Goal: Task Accomplishment & Management: Manage account settings

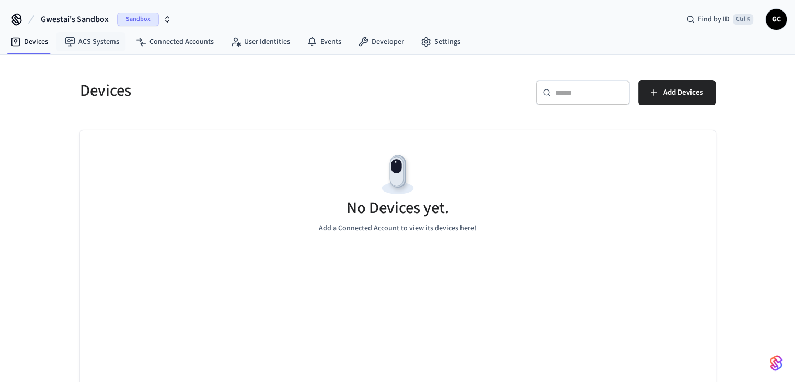
click at [83, 22] on span "Gwestai's Sandbox" at bounding box center [75, 19] width 68 height 13
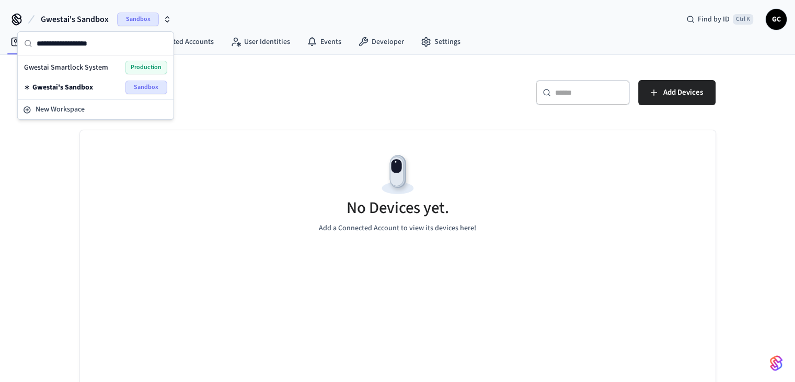
click at [91, 60] on div "Gwestai Smartlock System Production" at bounding box center [96, 68] width 152 height 20
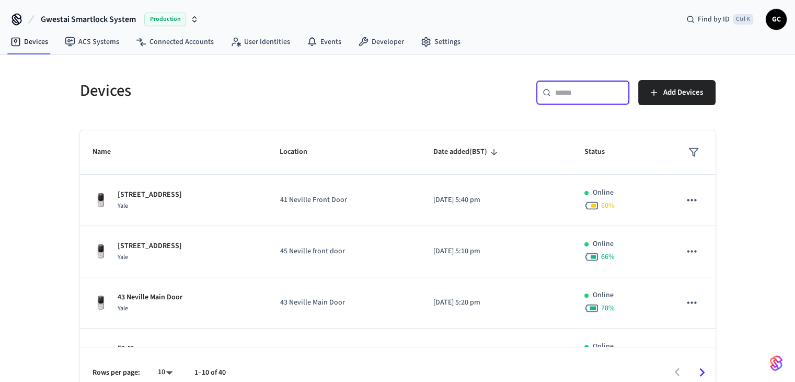
click at [600, 96] on input "text" at bounding box center [589, 92] width 68 height 10
type input "*"
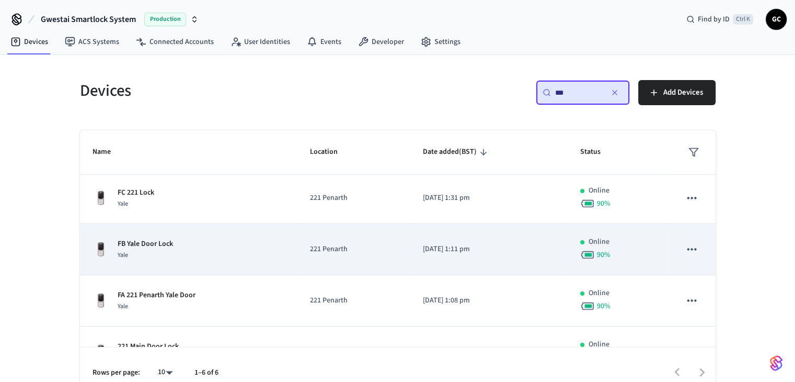
scroll to position [134, 0]
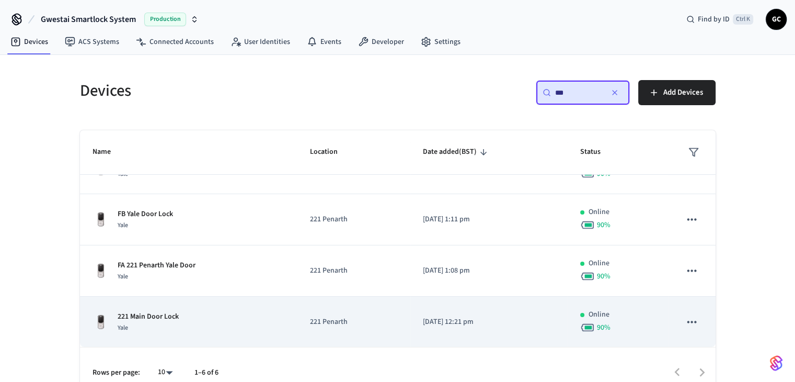
type input "***"
click at [336, 316] on p "221 Penarth" at bounding box center [354, 321] width 88 height 11
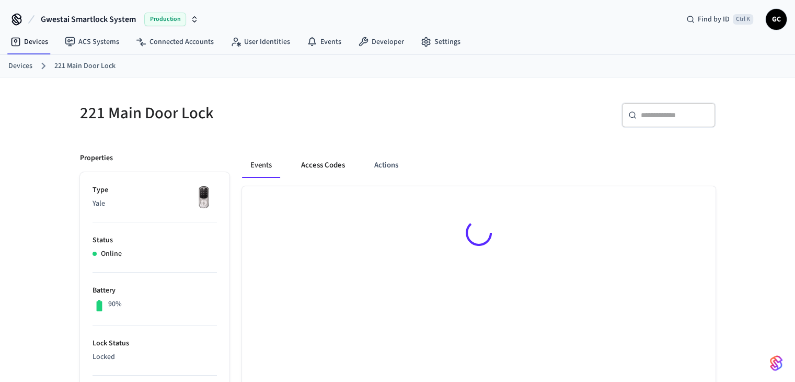
click at [339, 168] on button "Access Codes" at bounding box center [323, 165] width 61 height 25
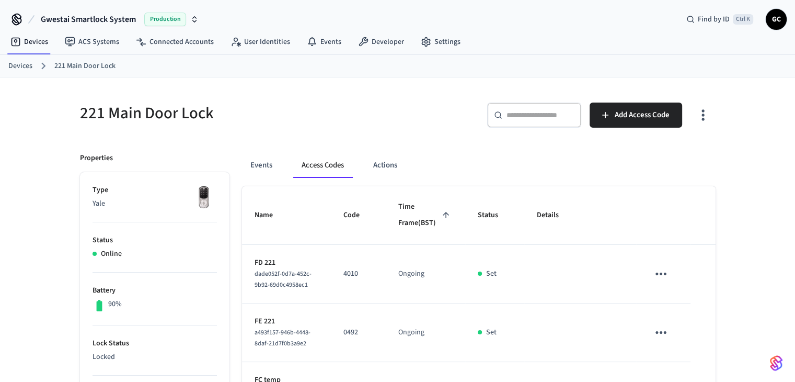
click at [537, 114] on input "text" at bounding box center [541, 115] width 68 height 10
paste input "**********"
type input "**********"
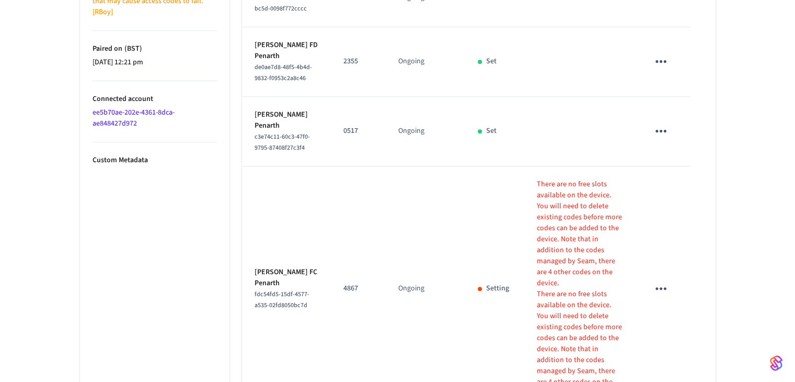
scroll to position [690, 0]
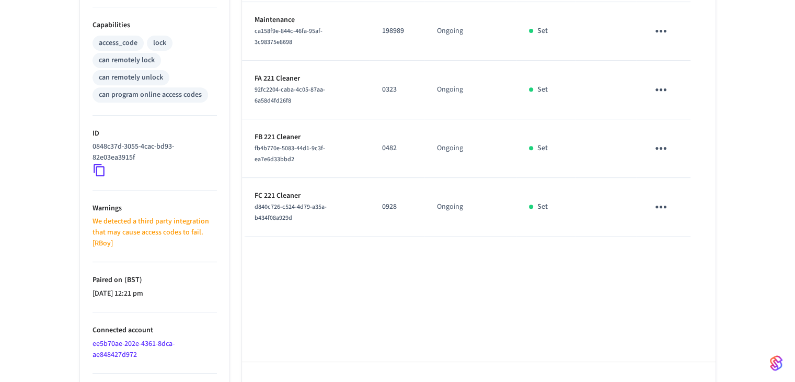
scroll to position [447, 0]
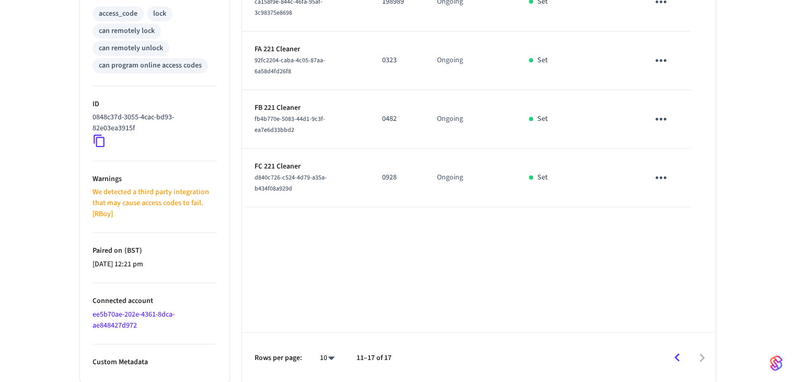
click at [675, 359] on icon "Go to previous page" at bounding box center [677, 357] width 16 height 16
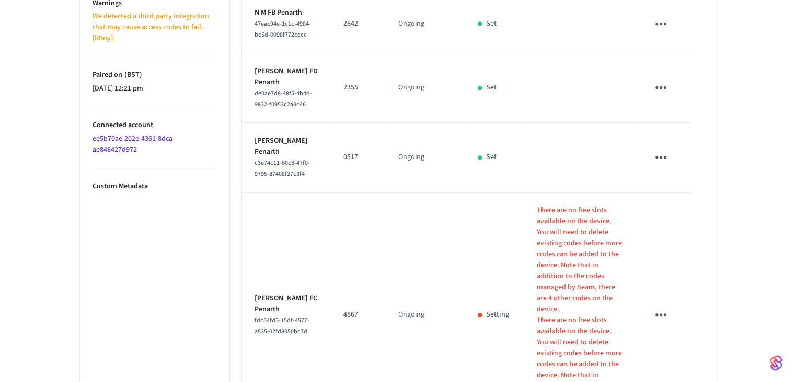
scroll to position [690, 0]
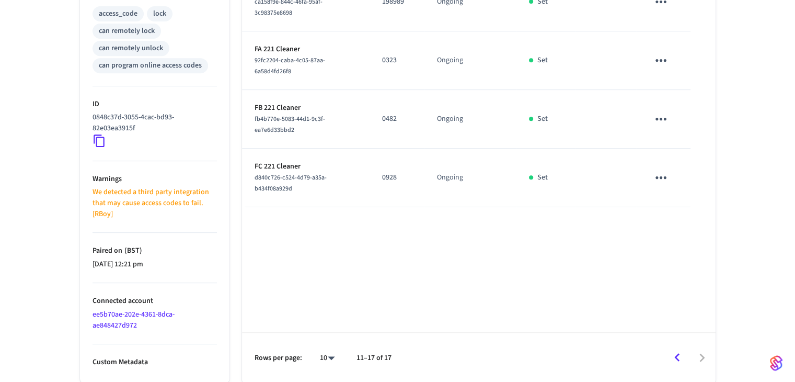
click at [676, 361] on icon "Go to previous page" at bounding box center [677, 357] width 16 height 16
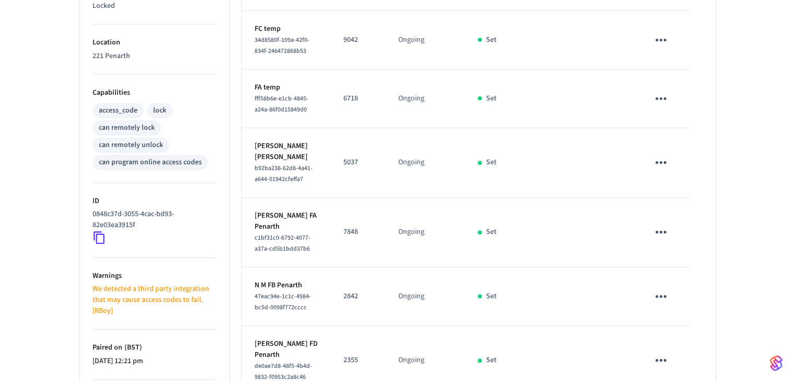
scroll to position [376, 0]
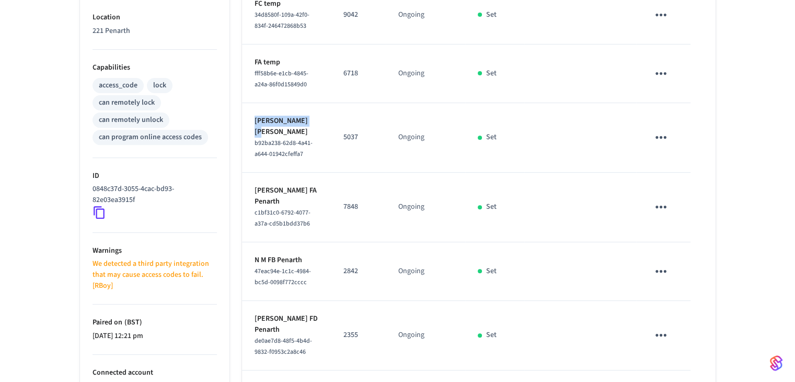
drag, startPoint x: 250, startPoint y: 132, endPoint x: 312, endPoint y: 134, distance: 62.2
click at [312, 134] on td "[PERSON_NAME] FE Penarth b92ba238-62d8-4a41-a644-01942cfeffa7" at bounding box center [286, 138] width 89 height 70
copy p "[PERSON_NAME]"
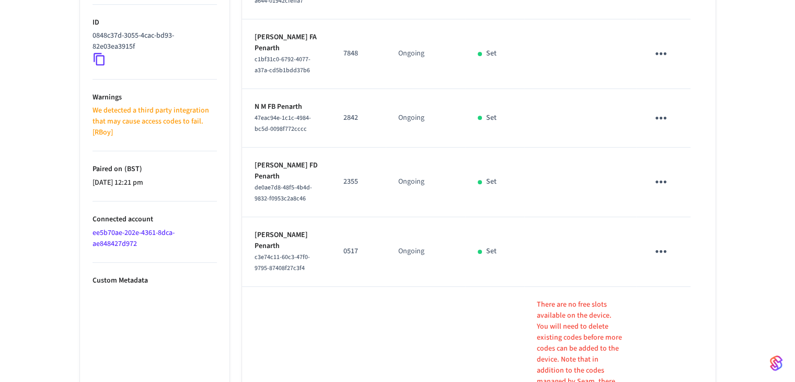
scroll to position [533, 0]
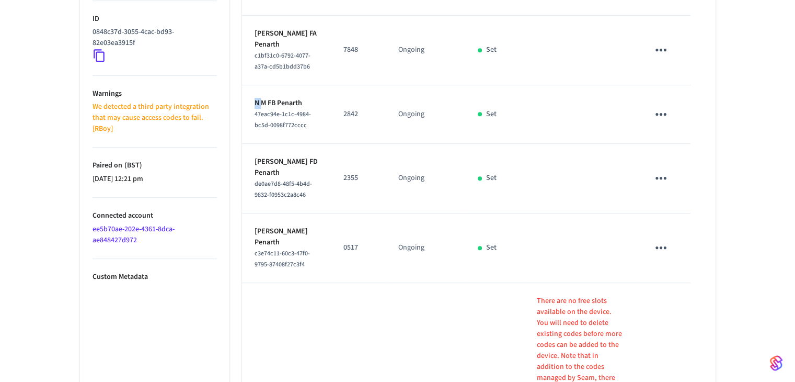
drag, startPoint x: 253, startPoint y: 127, endPoint x: 289, endPoint y: 132, distance: 36.5
click at [262, 127] on td "N M FB Penarth 47eac94e-1c1c-4984-bc5d-0098f772cccc" at bounding box center [286, 114] width 89 height 59
click at [295, 119] on td "N M FB Penarth 47eac94e-1c1c-4984-bc5d-0098f772cccc" at bounding box center [286, 114] width 89 height 59
drag, startPoint x: 251, startPoint y: 129, endPoint x: 265, endPoint y: 128, distance: 14.1
click at [265, 128] on td "N M FB Penarth 47eac94e-1c1c-4984-bc5d-0098f772cccc" at bounding box center [286, 114] width 89 height 59
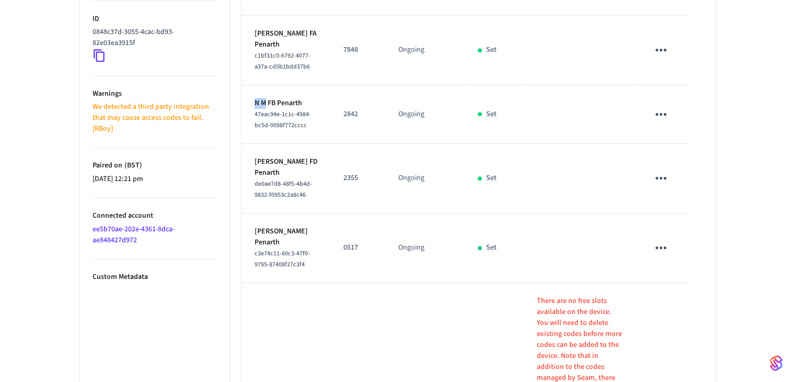
copy p "N M"
drag, startPoint x: 660, startPoint y: 139, endPoint x: 650, endPoint y: 158, distance: 21.0
click at [659, 122] on icon "sticky table" at bounding box center [661, 114] width 16 height 16
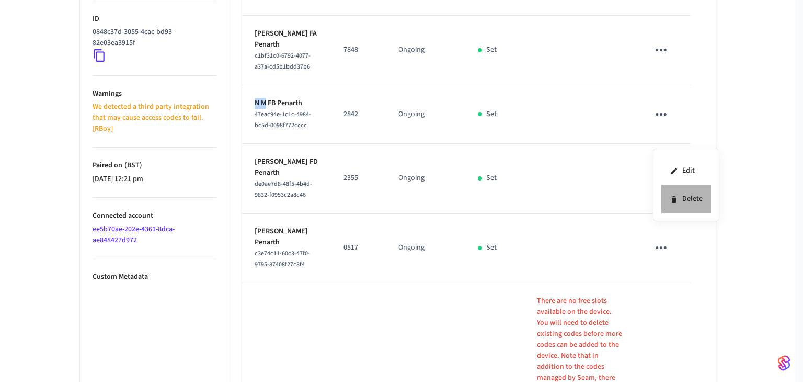
click at [676, 202] on icon at bounding box center [674, 199] width 8 height 8
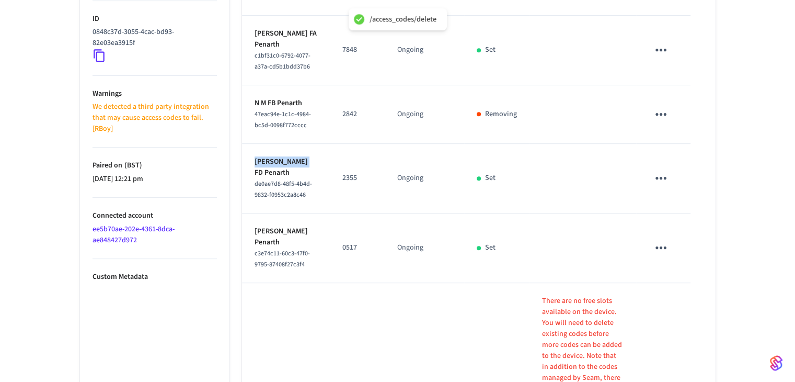
drag, startPoint x: 253, startPoint y: 190, endPoint x: 294, endPoint y: 190, distance: 40.8
click at [295, 190] on td "[PERSON_NAME] FD Penarth de0ae7d8-48f5-4b4d-9832-f0953c2a8c46" at bounding box center [286, 179] width 88 height 70
copy p "[PERSON_NAME]"
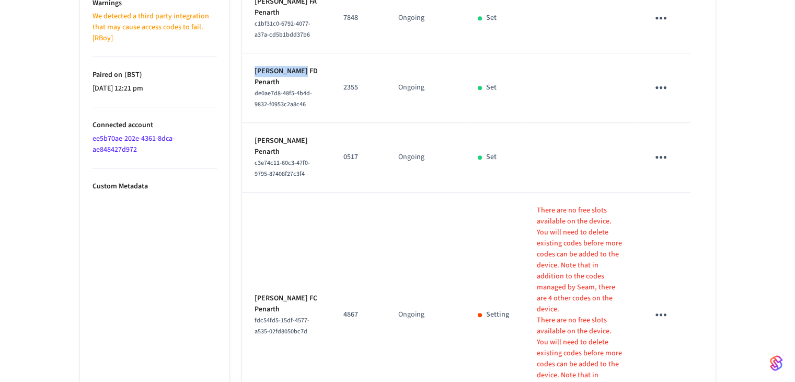
scroll to position [690, 0]
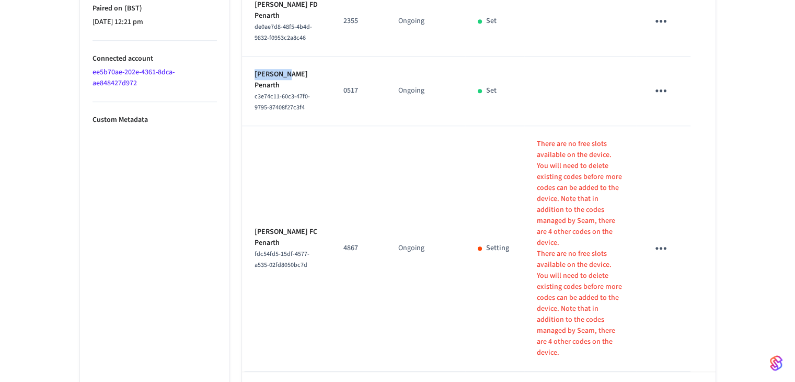
drag, startPoint x: 255, startPoint y: 99, endPoint x: 288, endPoint y: 98, distance: 33.5
click at [288, 91] on p "[PERSON_NAME] Penarth" at bounding box center [287, 80] width 64 height 22
copy p "[PERSON_NAME]"
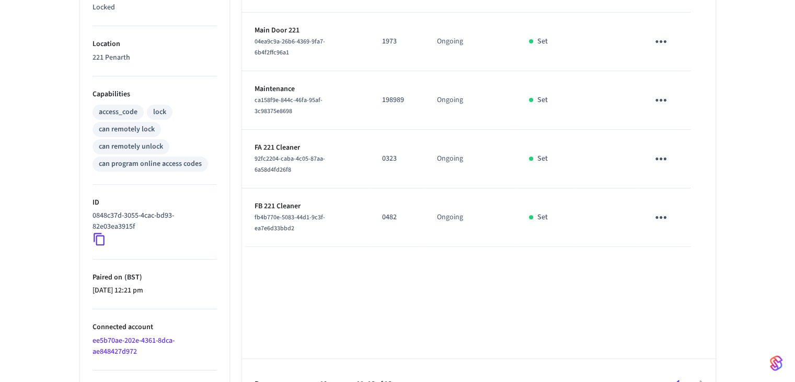
scroll to position [375, 0]
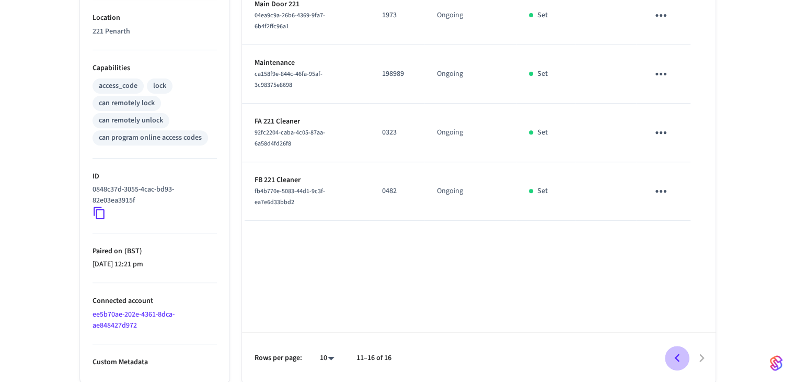
click at [679, 351] on icon "Go to previous page" at bounding box center [677, 358] width 16 height 16
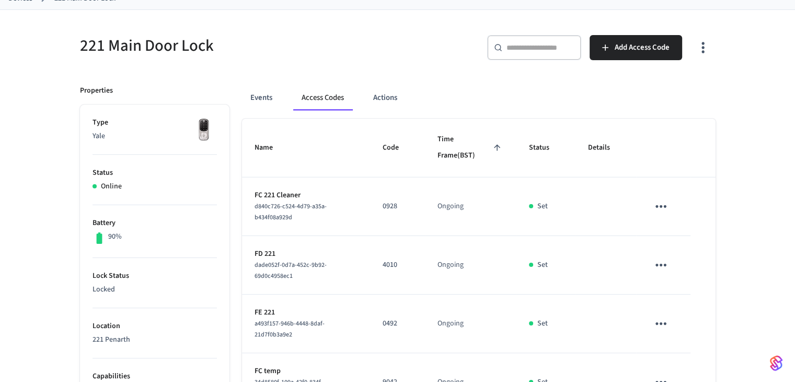
scroll to position [0, 0]
